Goal: Task Accomplishment & Management: Manage account settings

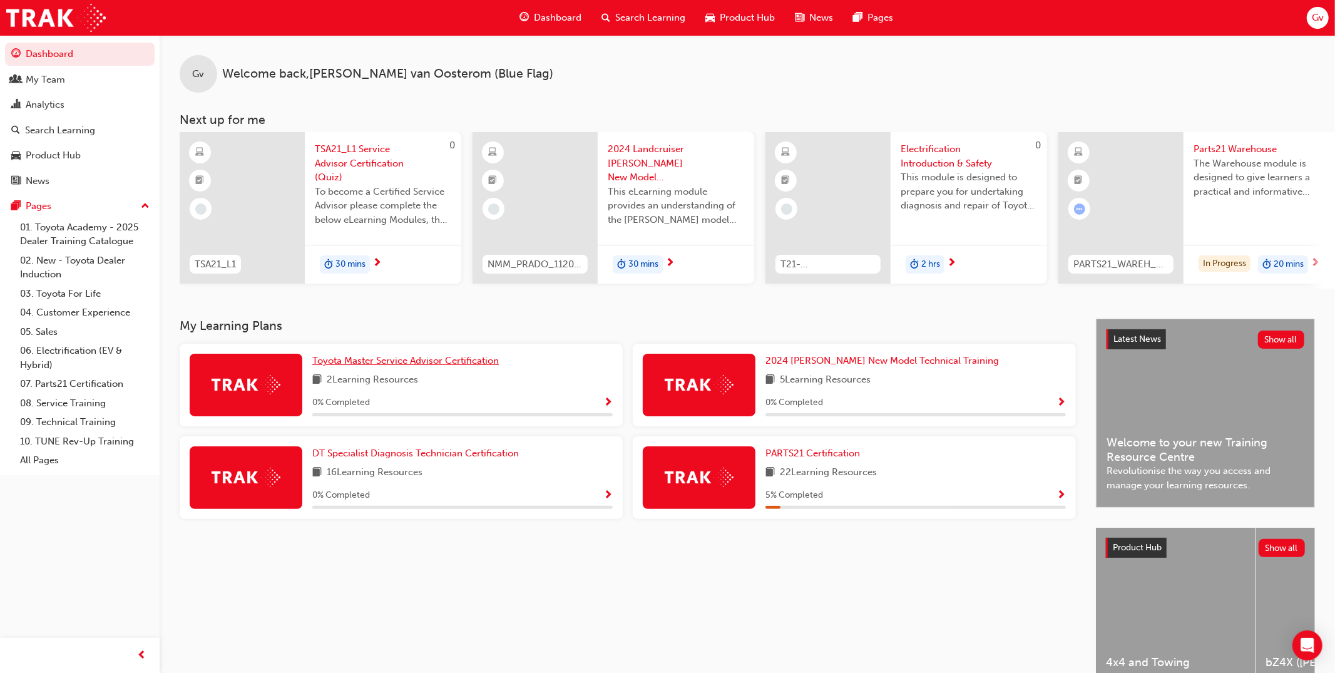
click at [463, 365] on span "Toyota Master Service Advisor Certification" at bounding box center [405, 360] width 187 height 11
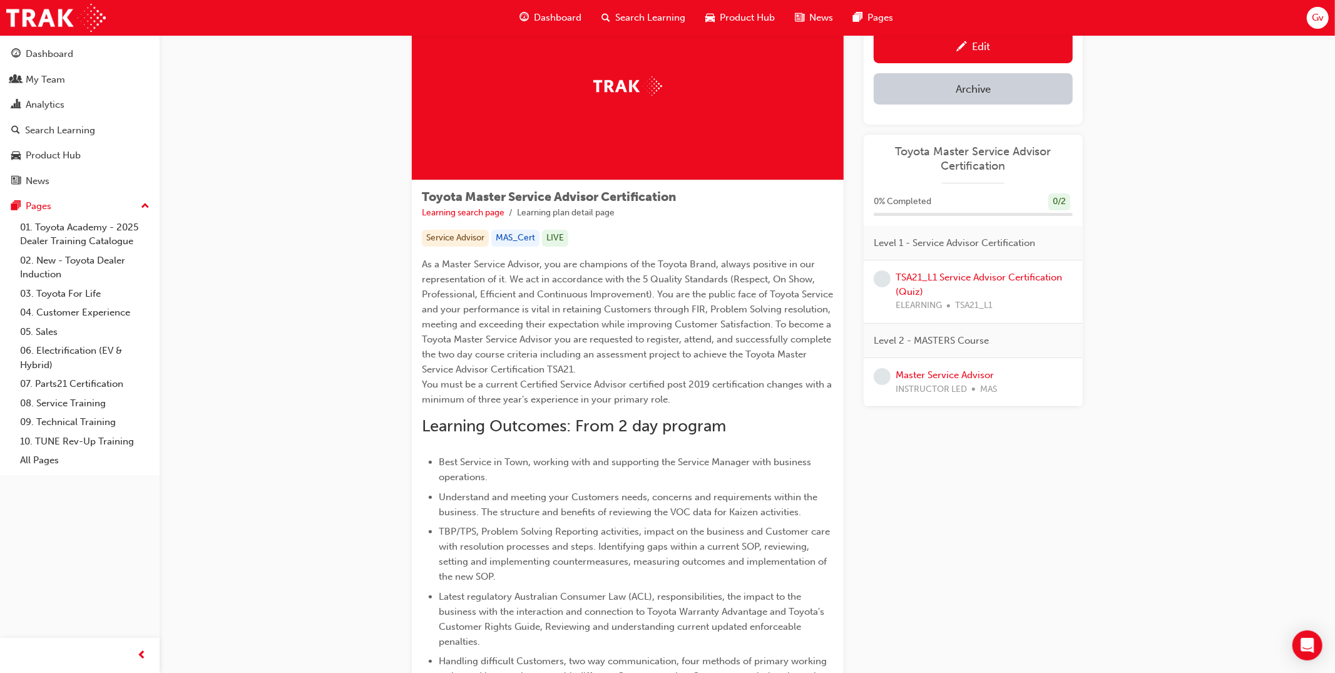
scroll to position [73, 0]
click at [982, 55] on link "Edit" at bounding box center [973, 46] width 199 height 34
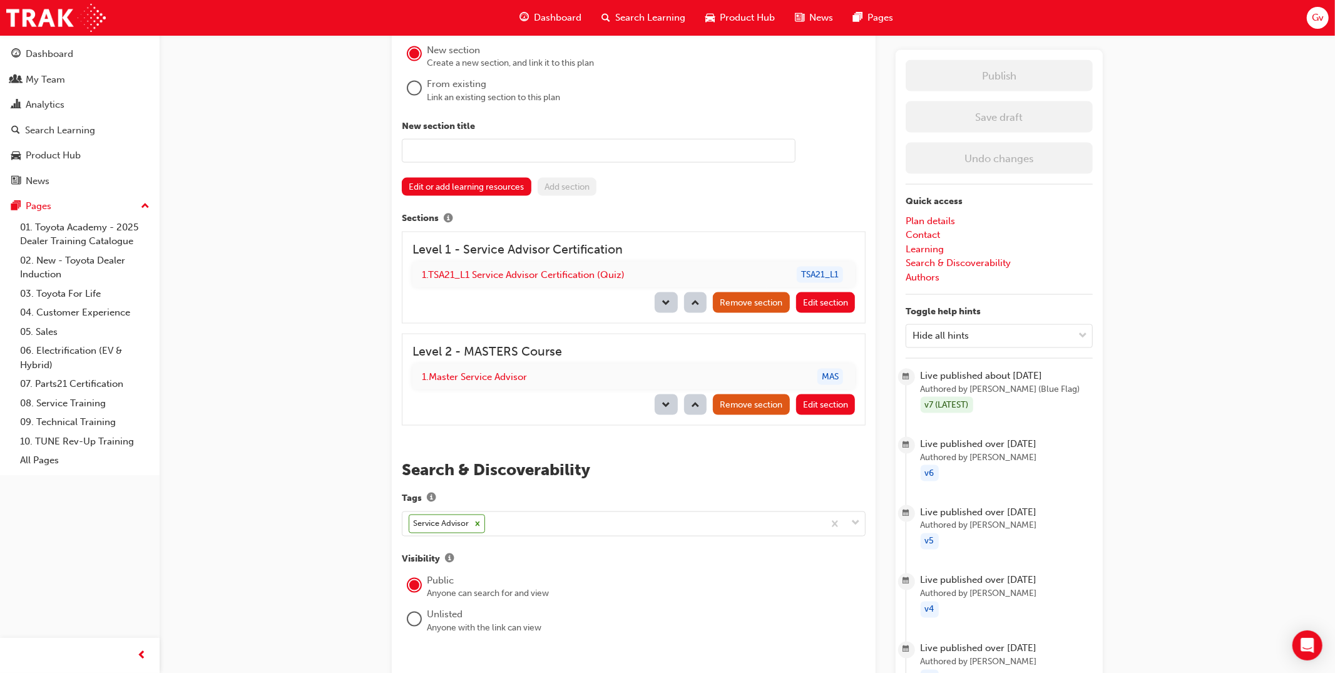
scroll to position [1497, 0]
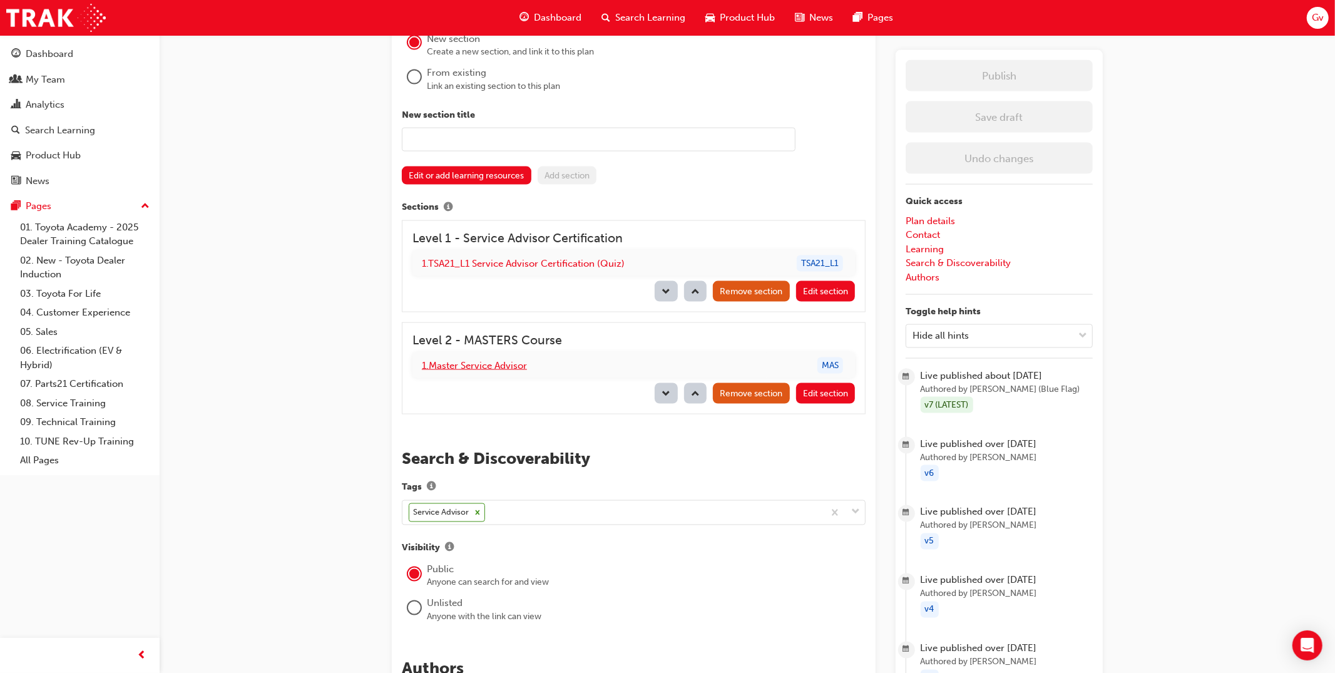
click at [497, 361] on link "1 . Master Service Advisor" at bounding box center [474, 365] width 105 height 11
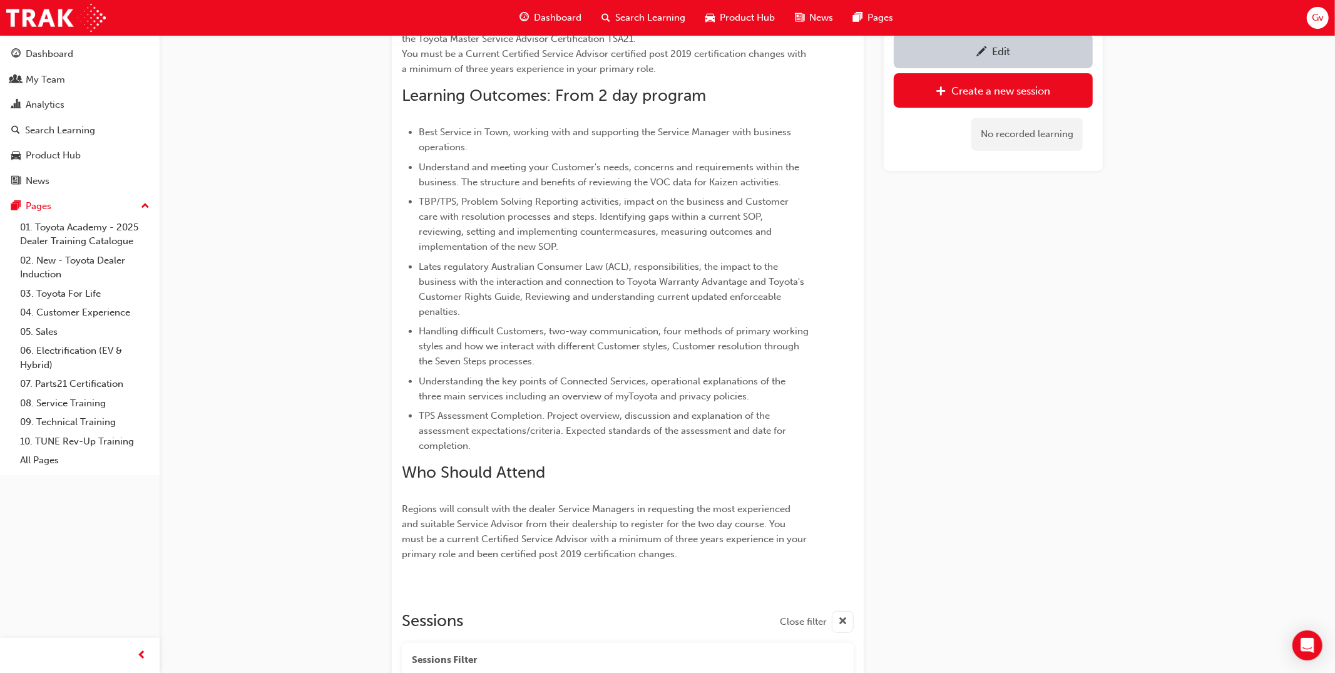
scroll to position [321, 0]
click at [1032, 62] on link "Edit" at bounding box center [993, 51] width 199 height 34
